Goal: Task Accomplishment & Management: Manage account settings

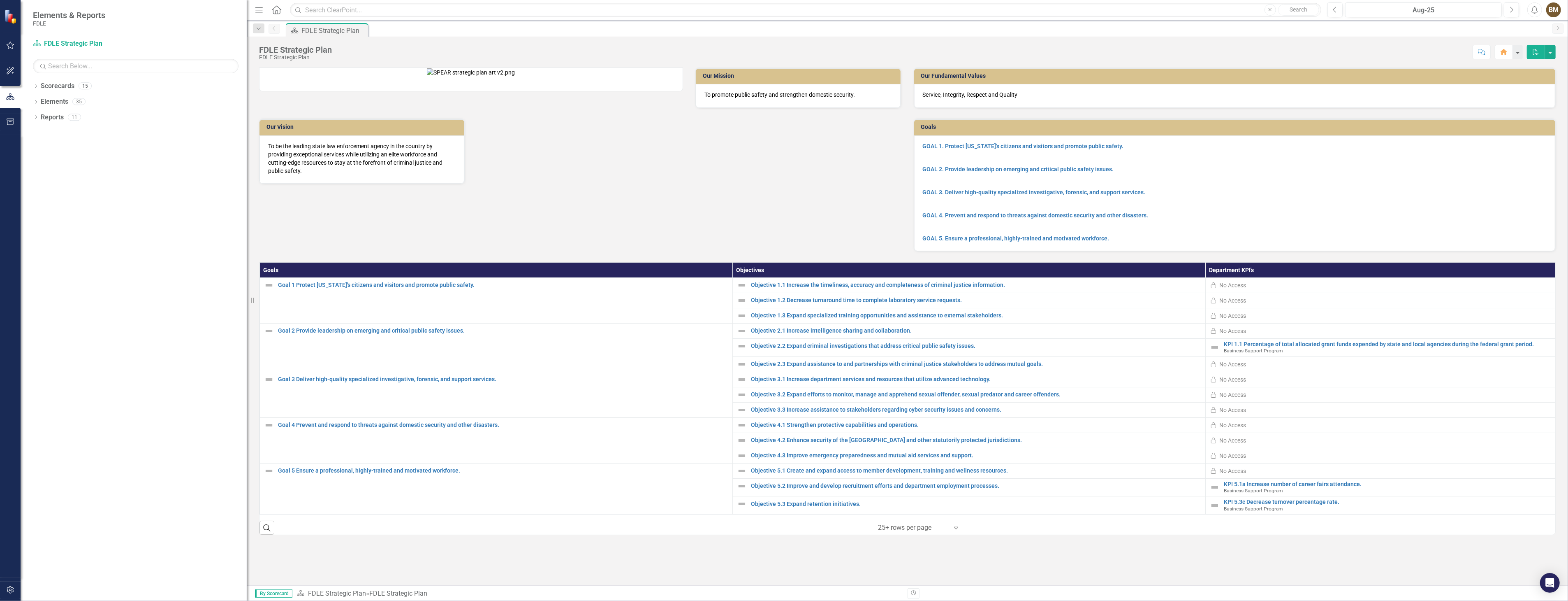
drag, startPoint x: 125, startPoint y: 192, endPoint x: 259, endPoint y: 209, distance: 135.1
click at [259, 209] on div "Elements & Reports FDLE Scorecard FDLE Strategic Plan Search Dropdown Scorecard…" at bounding box center [784, 300] width 1568 height 601
click at [36, 88] on icon "Dropdown" at bounding box center [35, 87] width 5 height 5
click at [39, 132] on icon "Dropdown" at bounding box center [40, 132] width 6 height 5
click at [47, 147] on icon "Dropdown" at bounding box center [48, 148] width 6 height 5
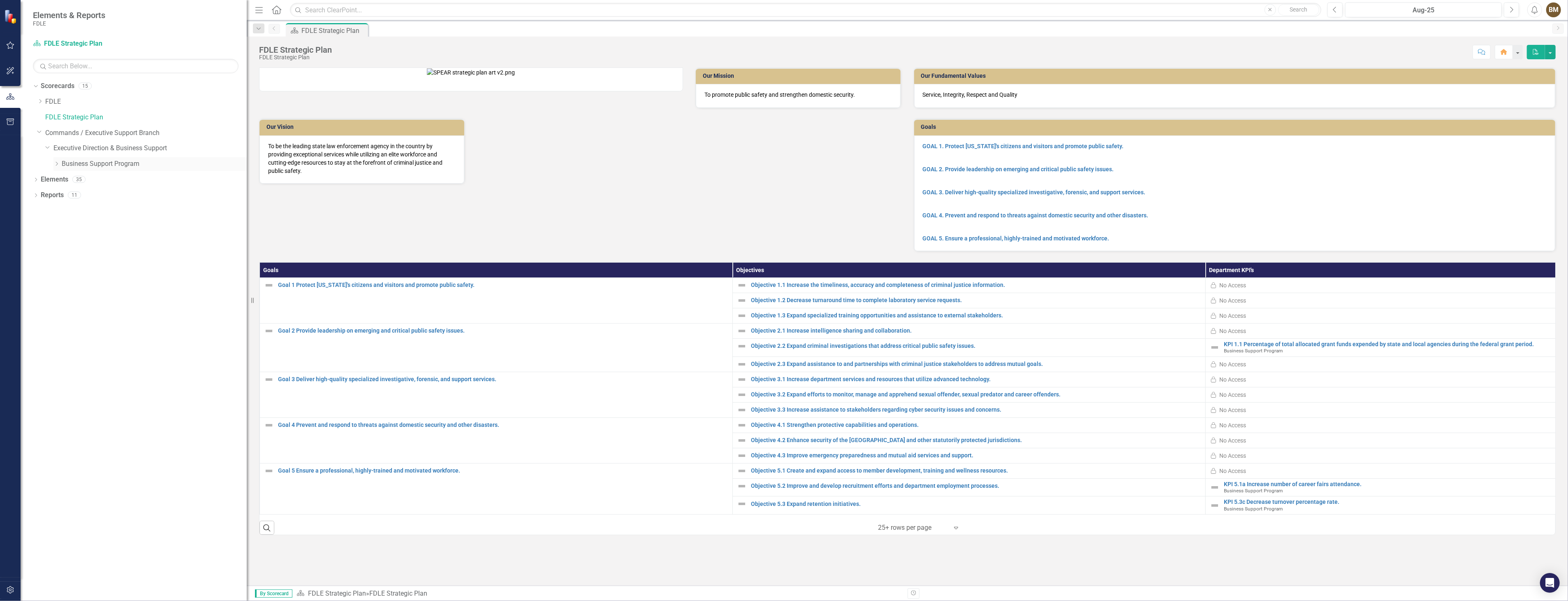
click at [68, 163] on link "Business Support Program" at bounding box center [154, 164] width 185 height 9
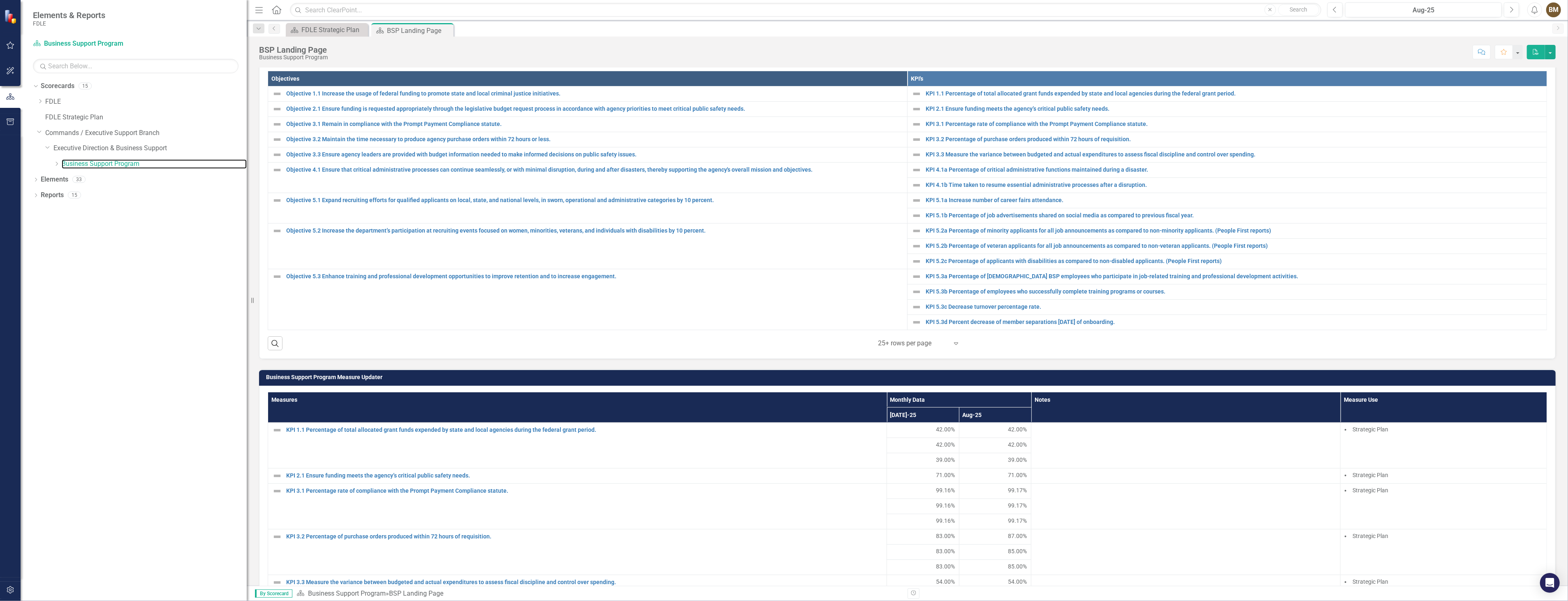
scroll to position [274, 0]
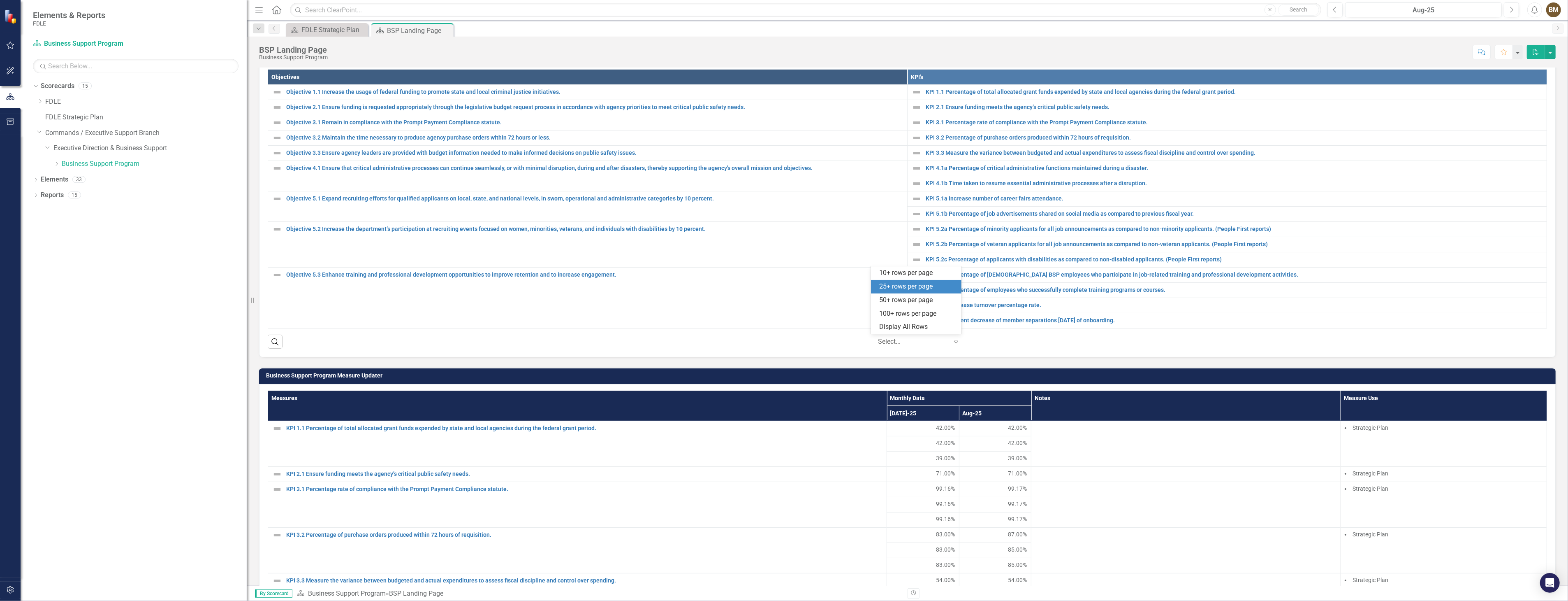
click at [952, 339] on icon "Expand" at bounding box center [956, 341] width 8 height 7
click at [891, 326] on div "Display All Rows" at bounding box center [918, 327] width 78 height 9
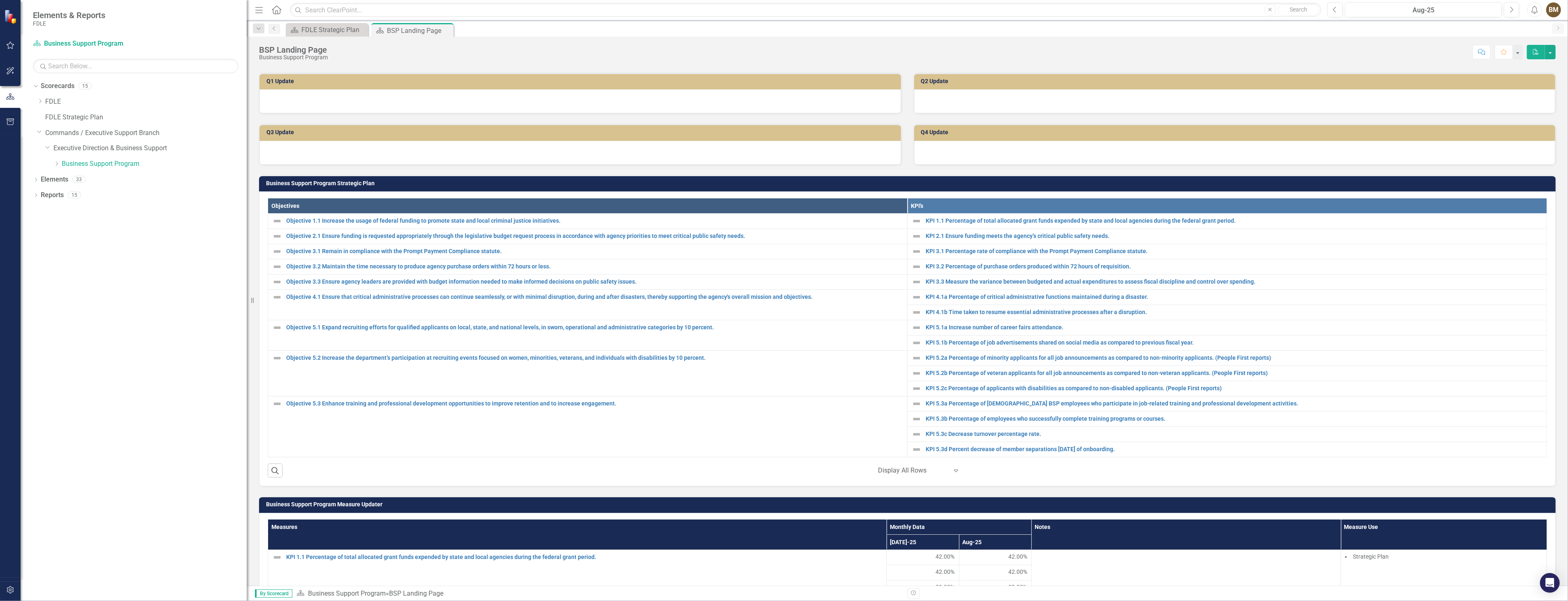
scroll to position [137, 0]
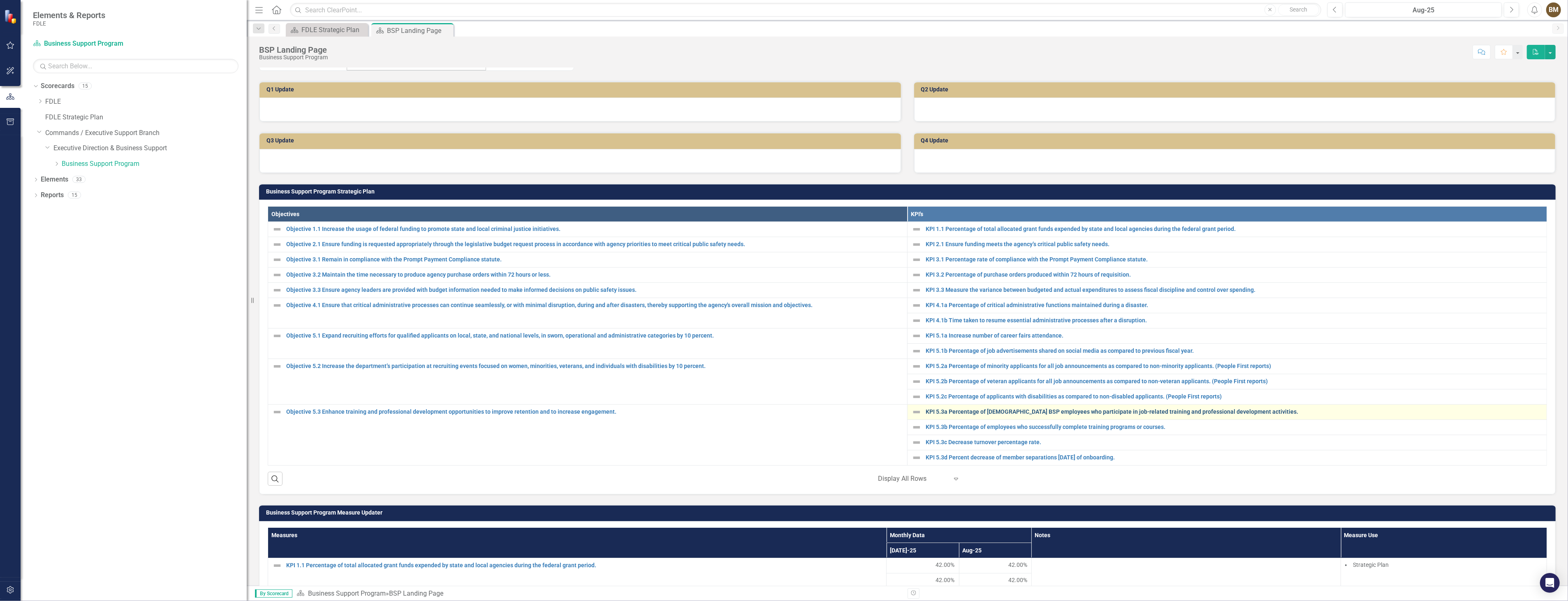
click at [962, 409] on link "KPI 5.3a Percentage of [DEMOGRAPHIC_DATA] BSP employees who participate in job-…" at bounding box center [1234, 412] width 617 height 6
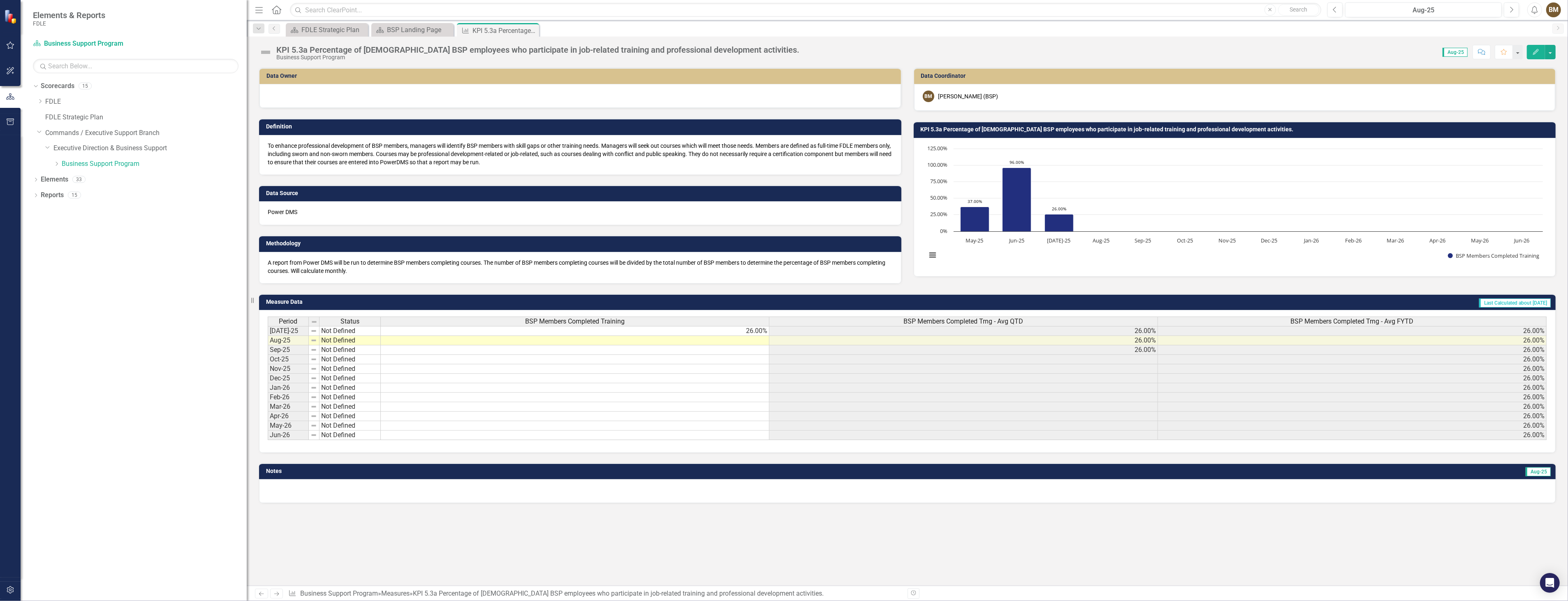
click at [598, 341] on td at bounding box center [575, 340] width 389 height 9
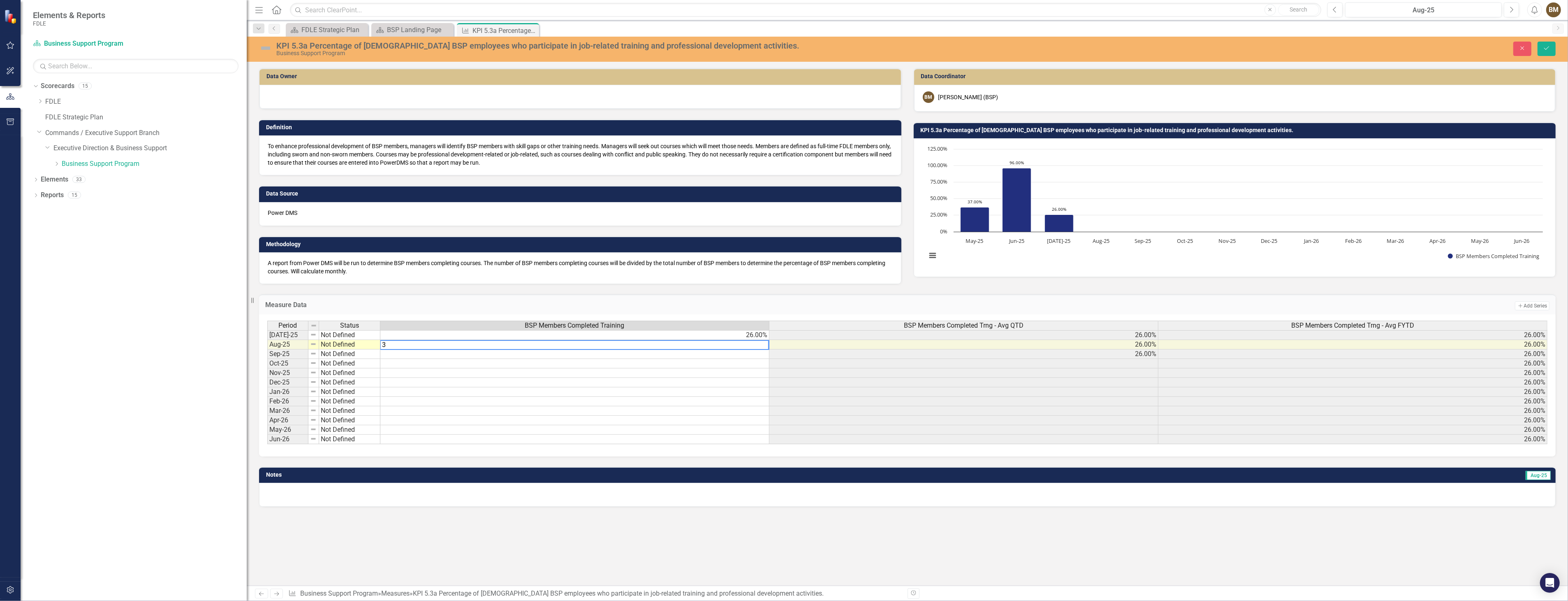
type textarea "39"
drag, startPoint x: 1544, startPoint y: 49, endPoint x: 1543, endPoint y: 60, distance: 11.0
click at [1544, 49] on icon "Save" at bounding box center [1547, 48] width 8 height 5
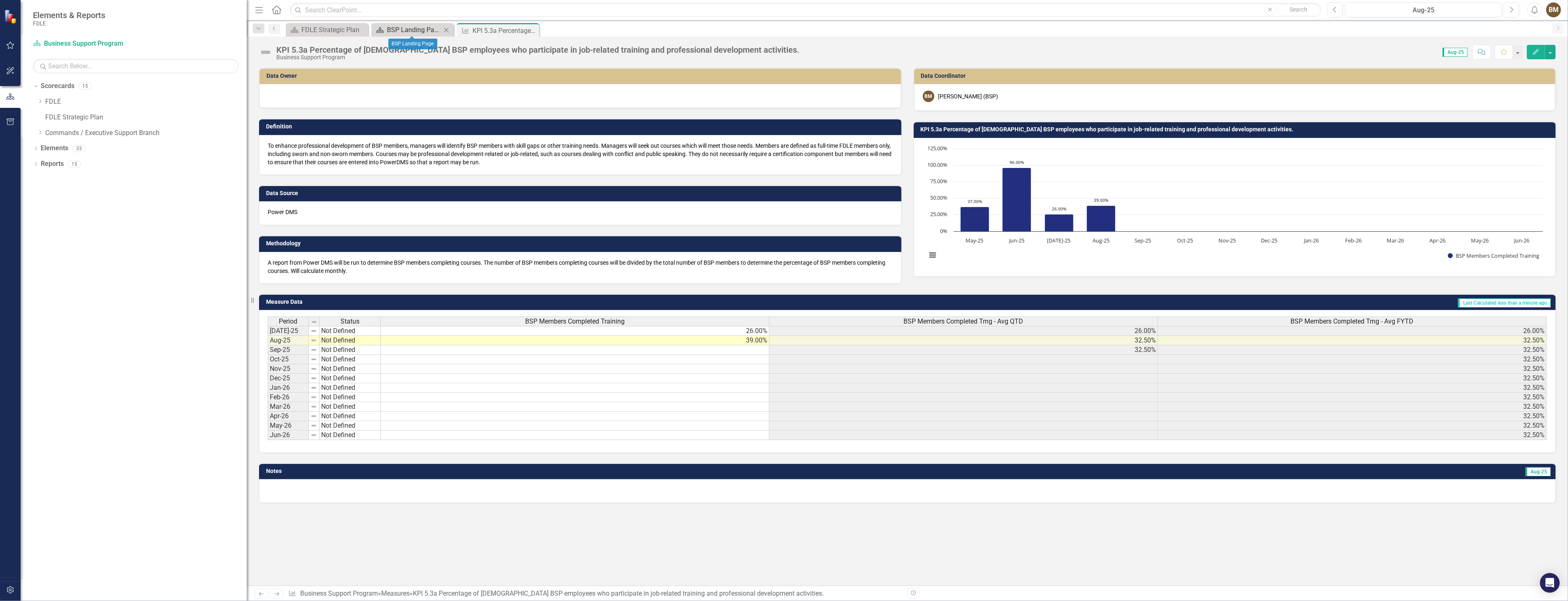
click at [412, 31] on div "BSP Landing Page" at bounding box center [414, 29] width 55 height 10
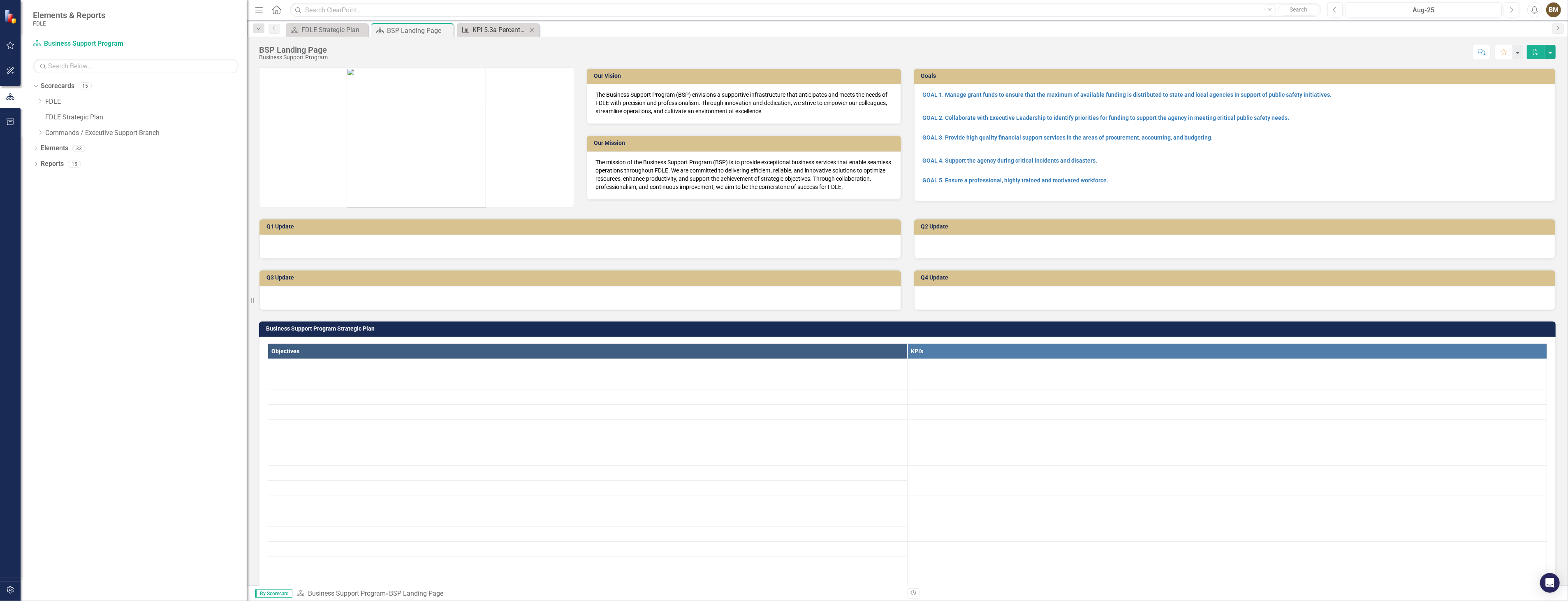
click at [487, 28] on div "KPI 5.3a Percentage of [DEMOGRAPHIC_DATA] BSP employees who participate in job-…" at bounding box center [499, 29] width 55 height 10
